Goal: Task Accomplishment & Management: Manage account settings

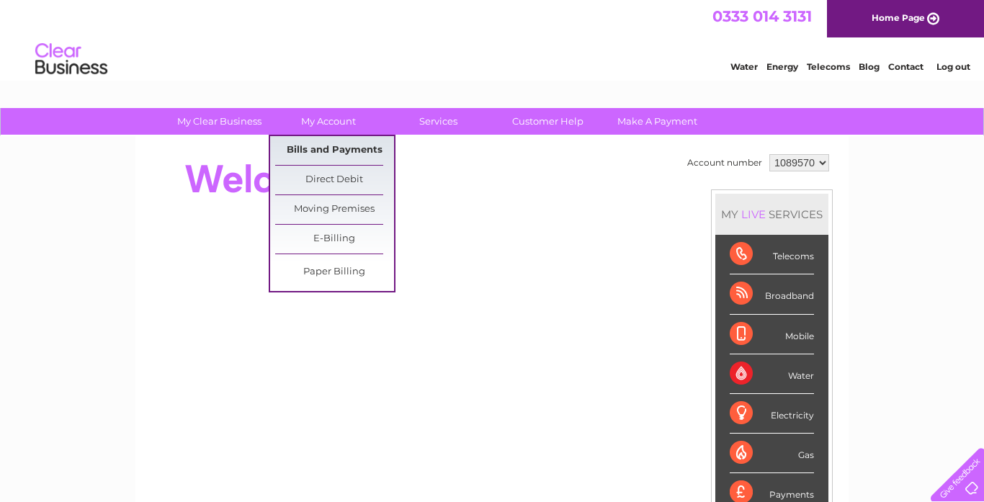
click at [324, 146] on link "Bills and Payments" at bounding box center [334, 150] width 119 height 29
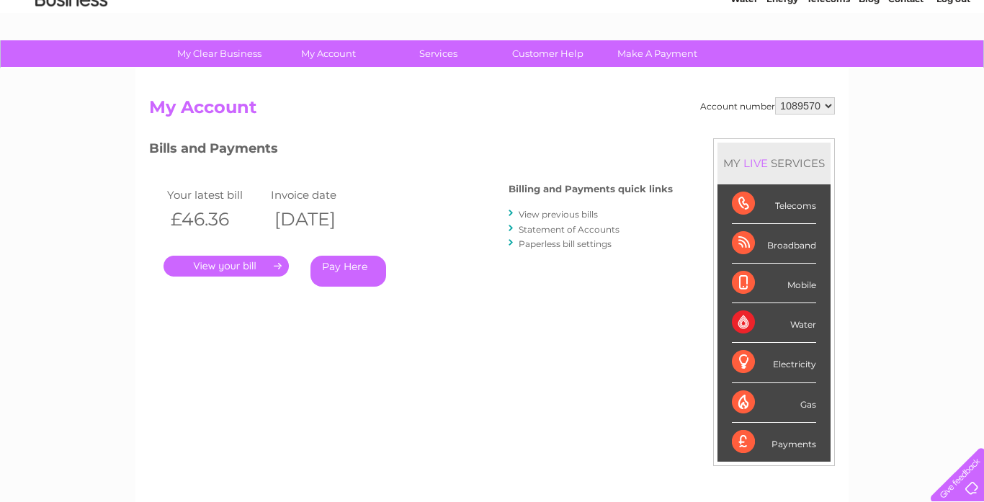
click at [216, 267] on link "." at bounding box center [226, 266] width 125 height 21
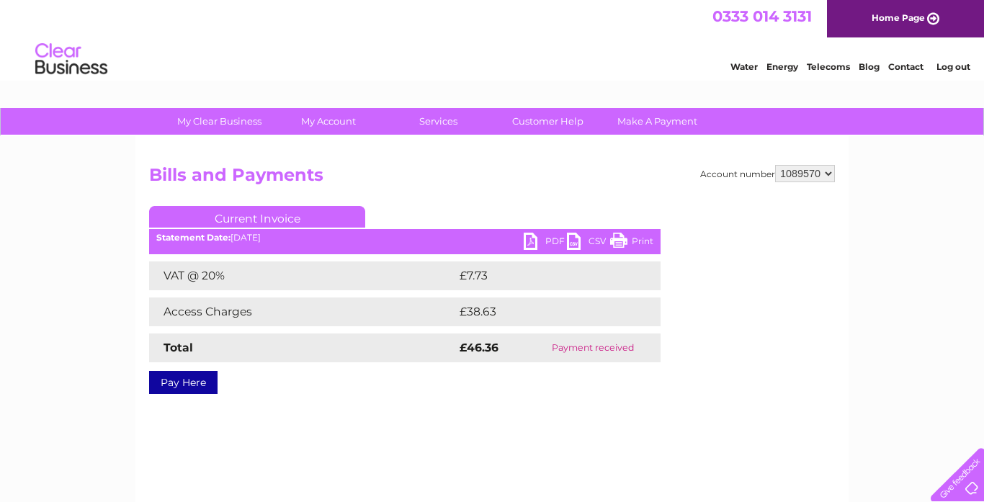
click at [634, 244] on link "Print" at bounding box center [631, 243] width 43 height 21
click at [956, 67] on link "Log out" at bounding box center [954, 66] width 34 height 11
